Goal: Browse casually

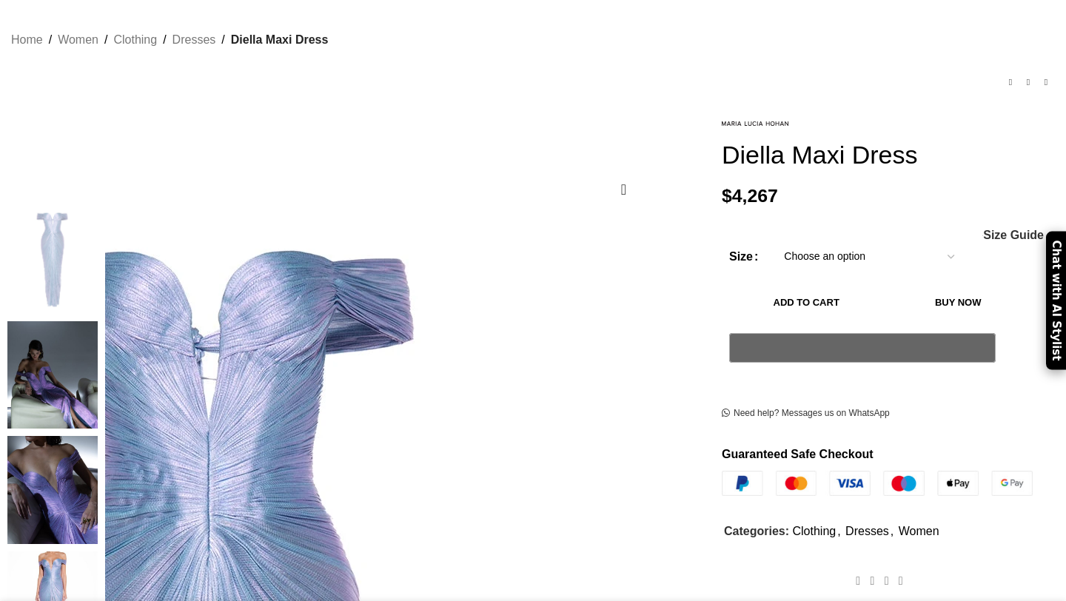
scroll to position [97, 0]
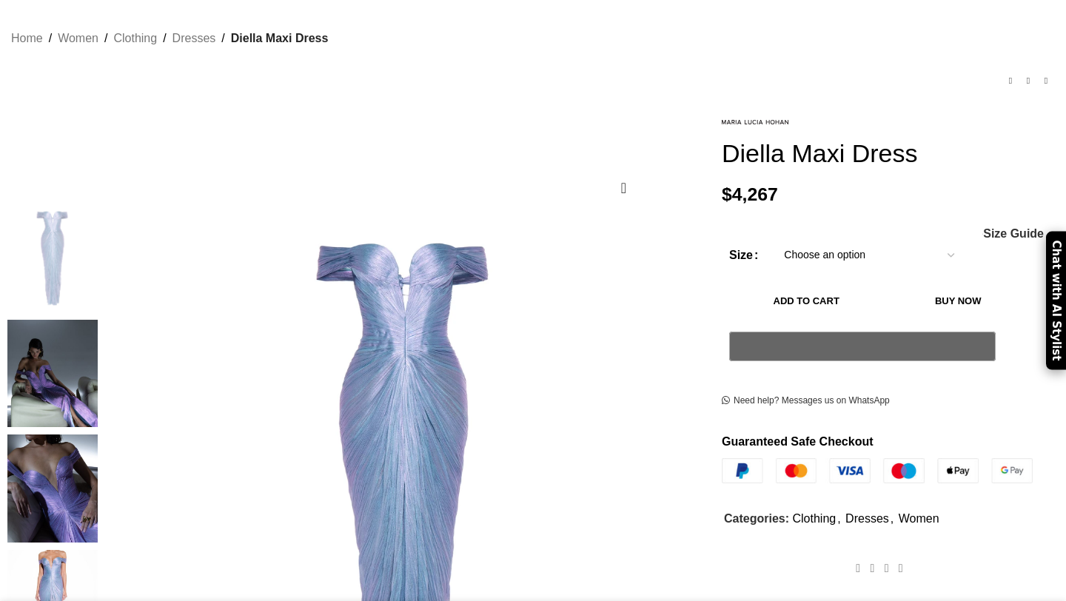
click at [98, 330] on img at bounding box center [52, 374] width 90 height 108
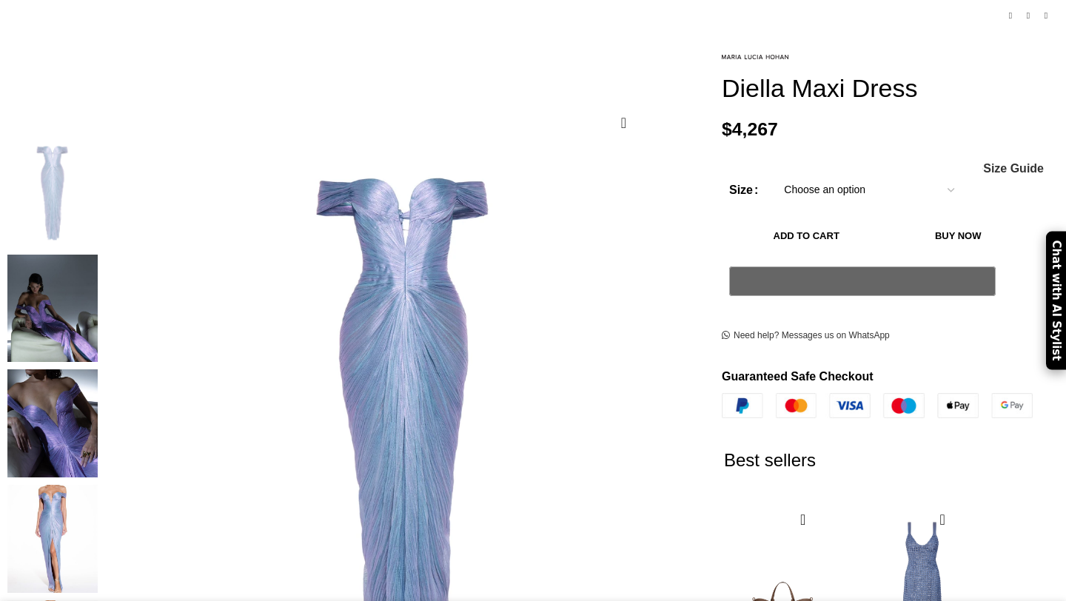
scroll to position [178, 0]
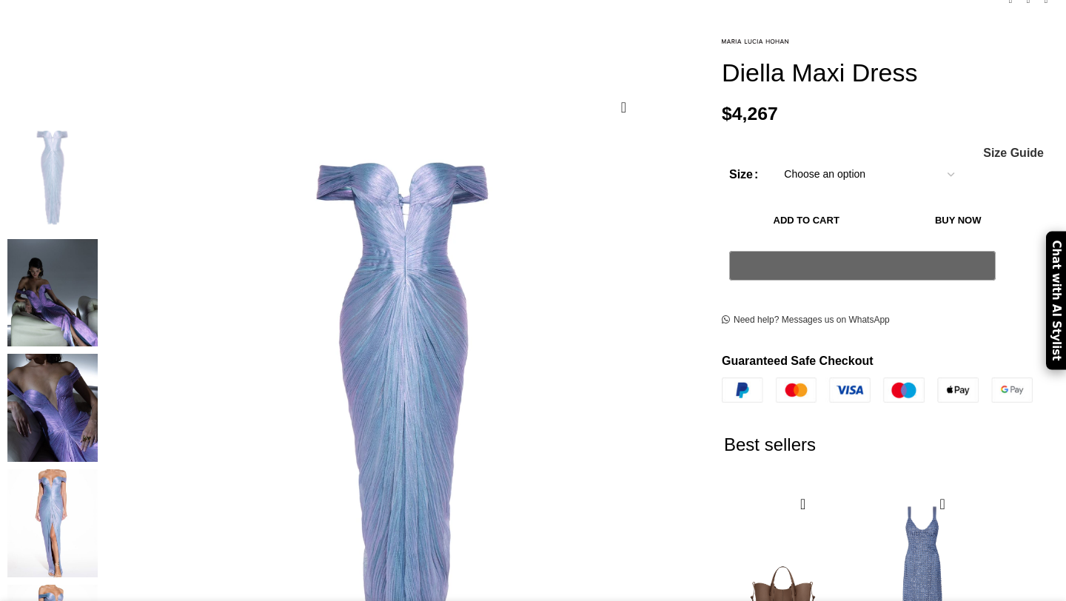
click at [98, 364] on img at bounding box center [52, 408] width 90 height 108
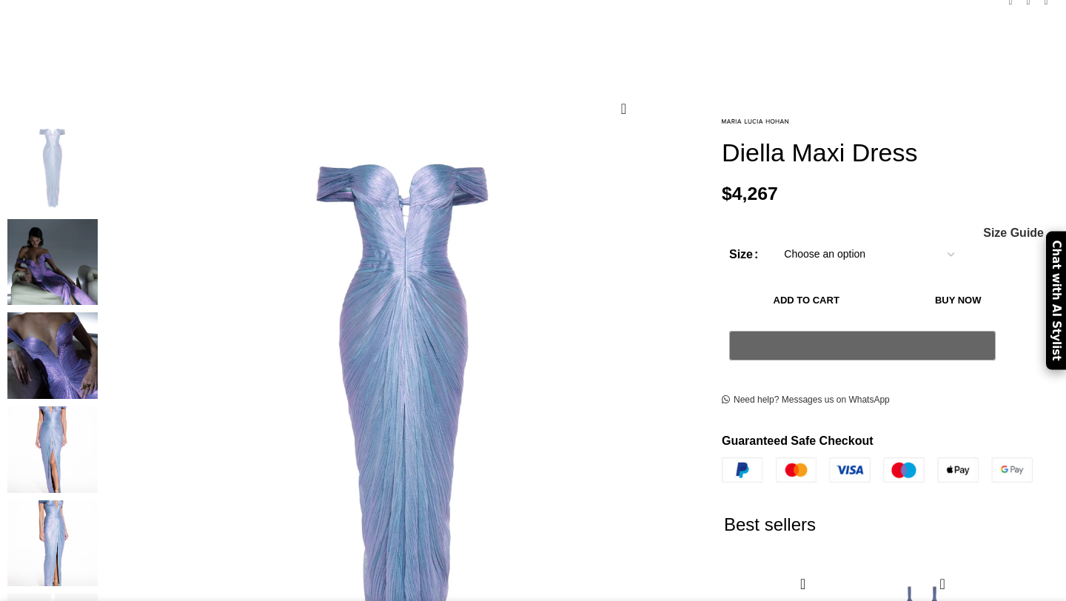
click at [98, 331] on img "3 / 9" at bounding box center [52, 355] width 90 height 87
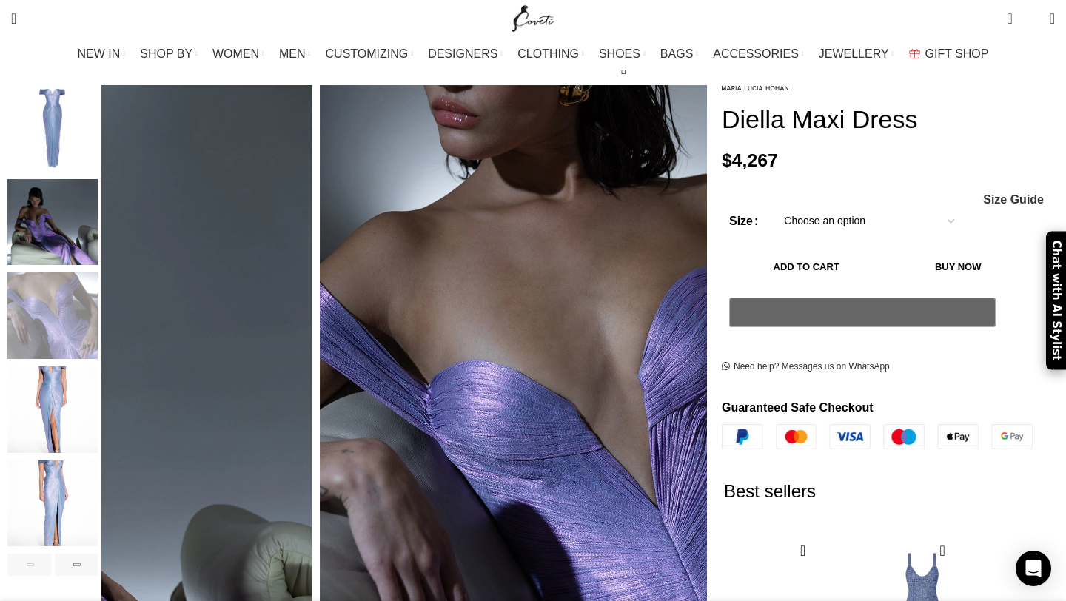
scroll to position [220, 0]
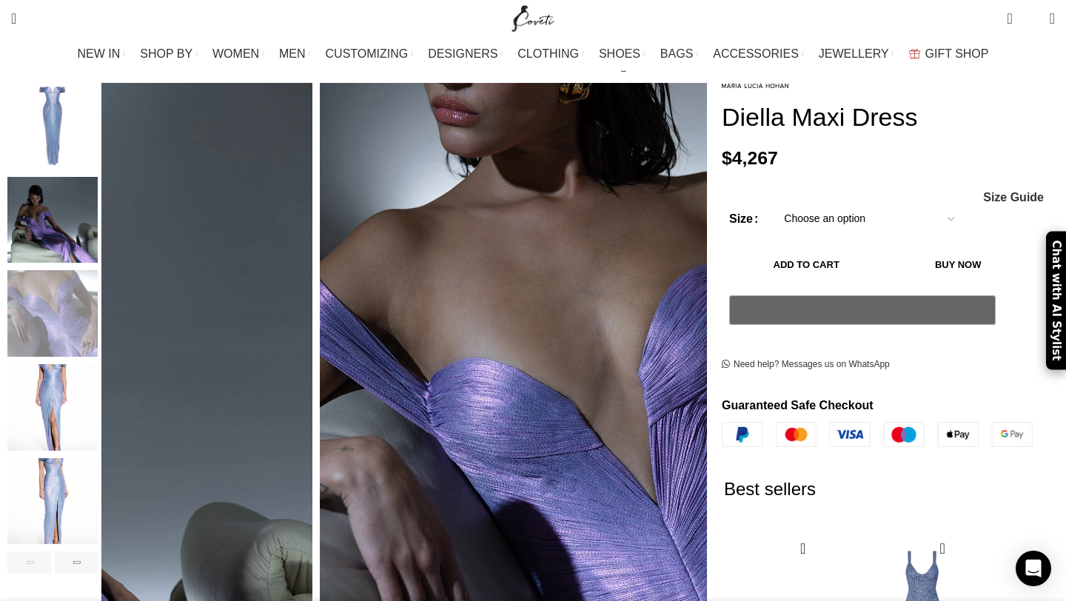
click at [98, 385] on img "4 / 9" at bounding box center [52, 407] width 90 height 87
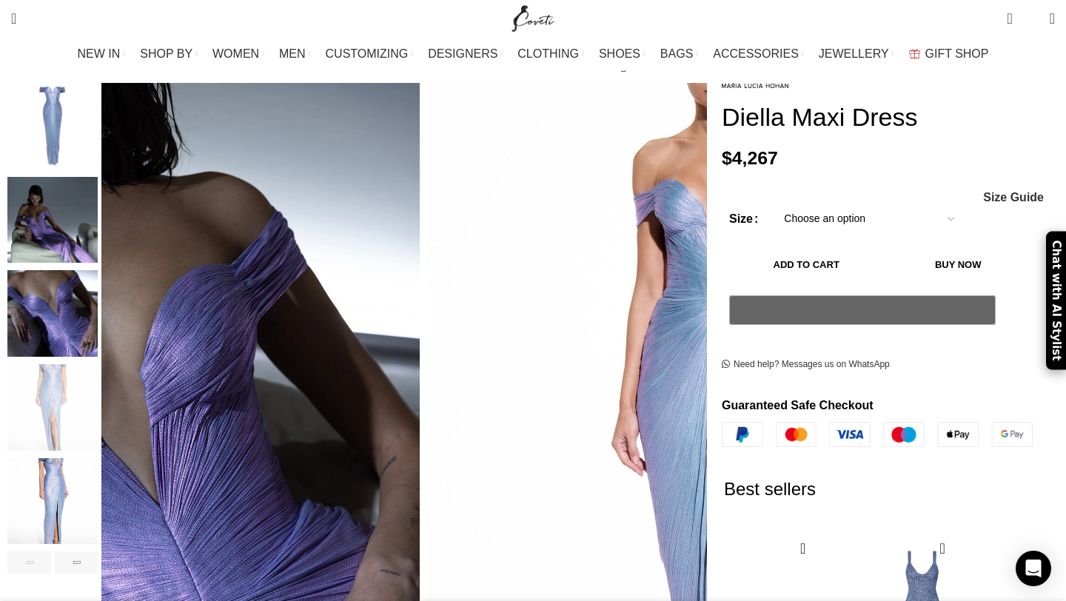
scroll to position [0, 155]
click at [98, 477] on img "5 / 9" at bounding box center [52, 501] width 90 height 87
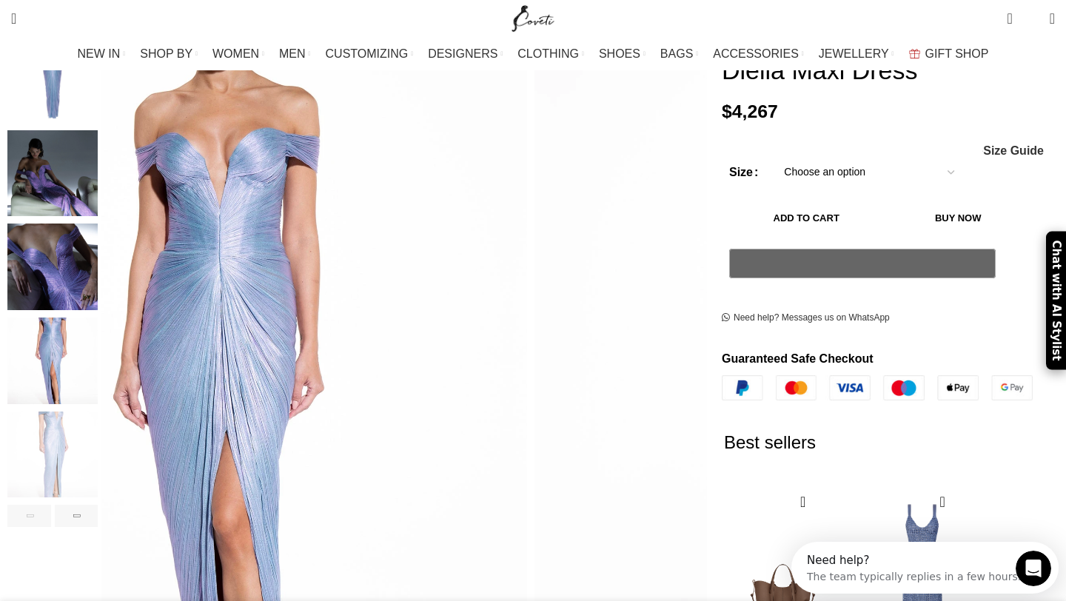
scroll to position [276, 0]
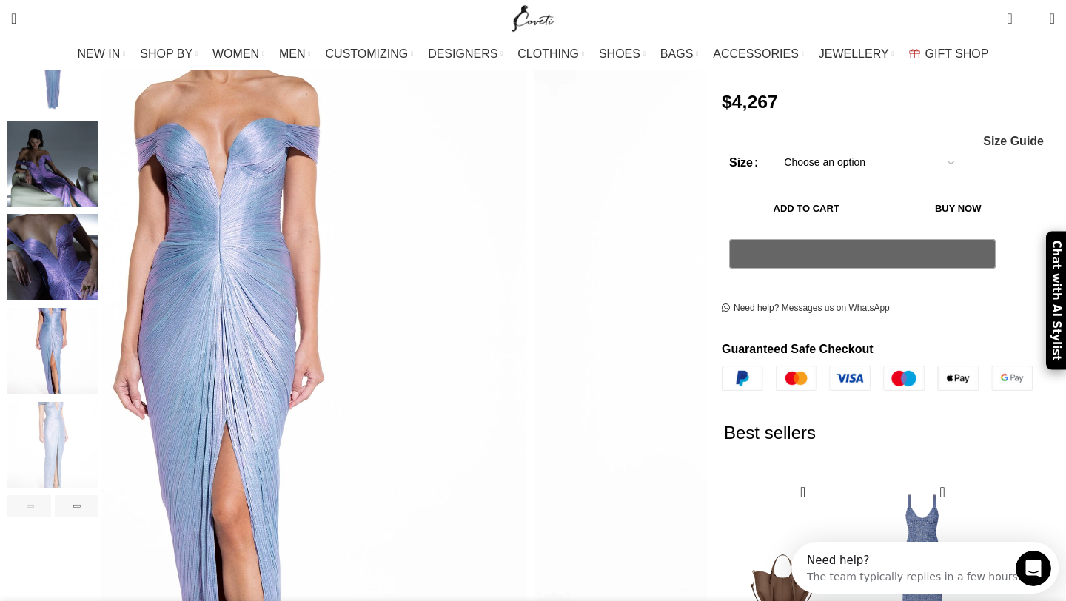
click at [98, 432] on img "5 / 9" at bounding box center [52, 445] width 90 height 87
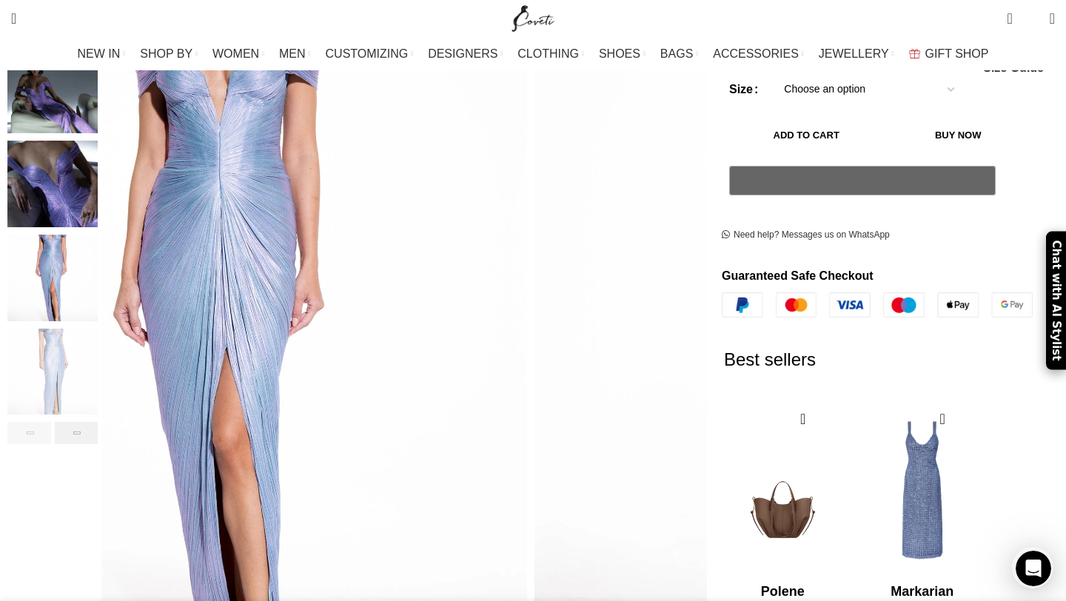
click at [98, 422] on div "Next slide" at bounding box center [77, 433] width 44 height 22
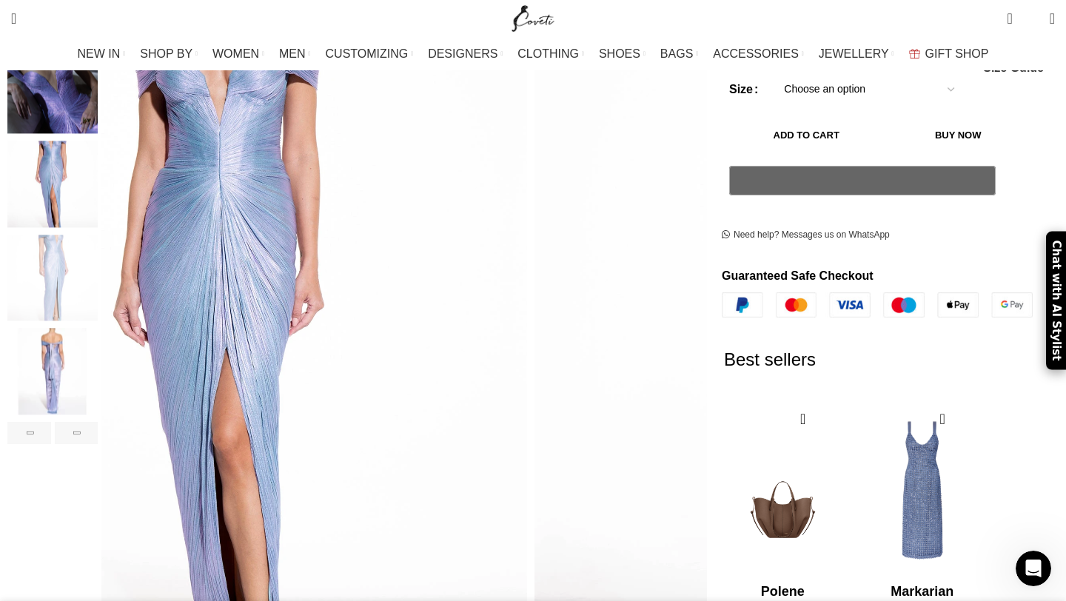
click at [98, 367] on img "6 / 9" at bounding box center [52, 372] width 90 height 87
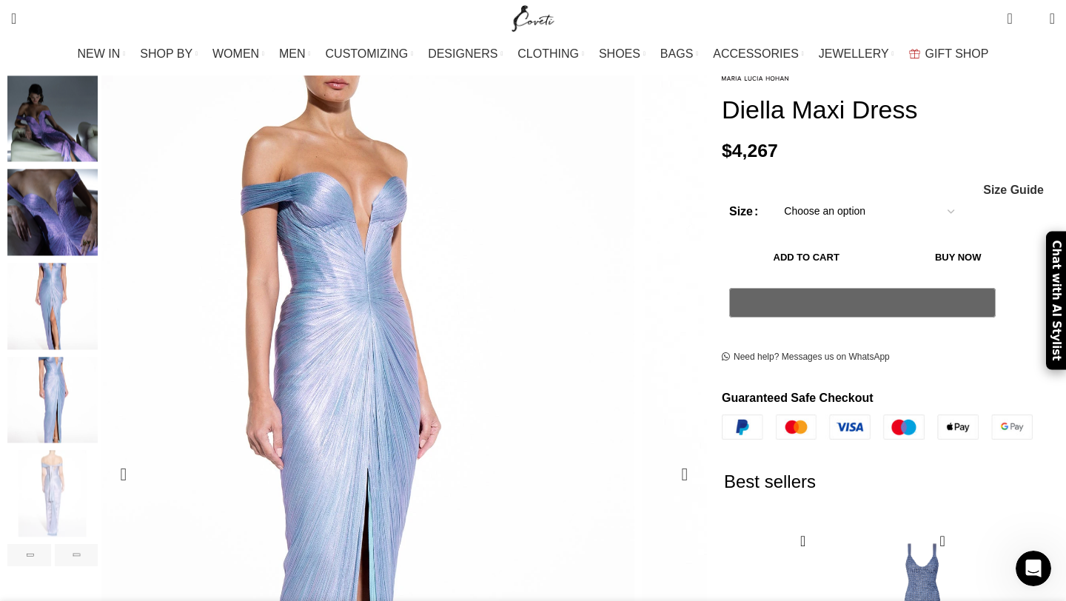
scroll to position [0, 312]
click at [98, 124] on img "2 / 9" at bounding box center [52, 118] width 90 height 87
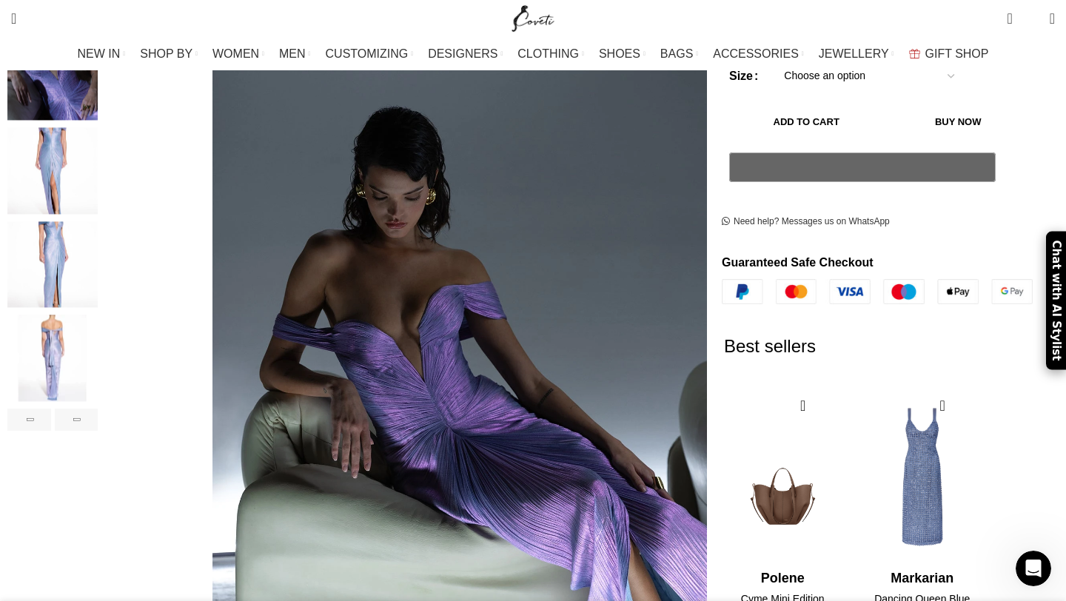
scroll to position [366, 0]
